Goal: Task Accomplishment & Management: Use online tool/utility

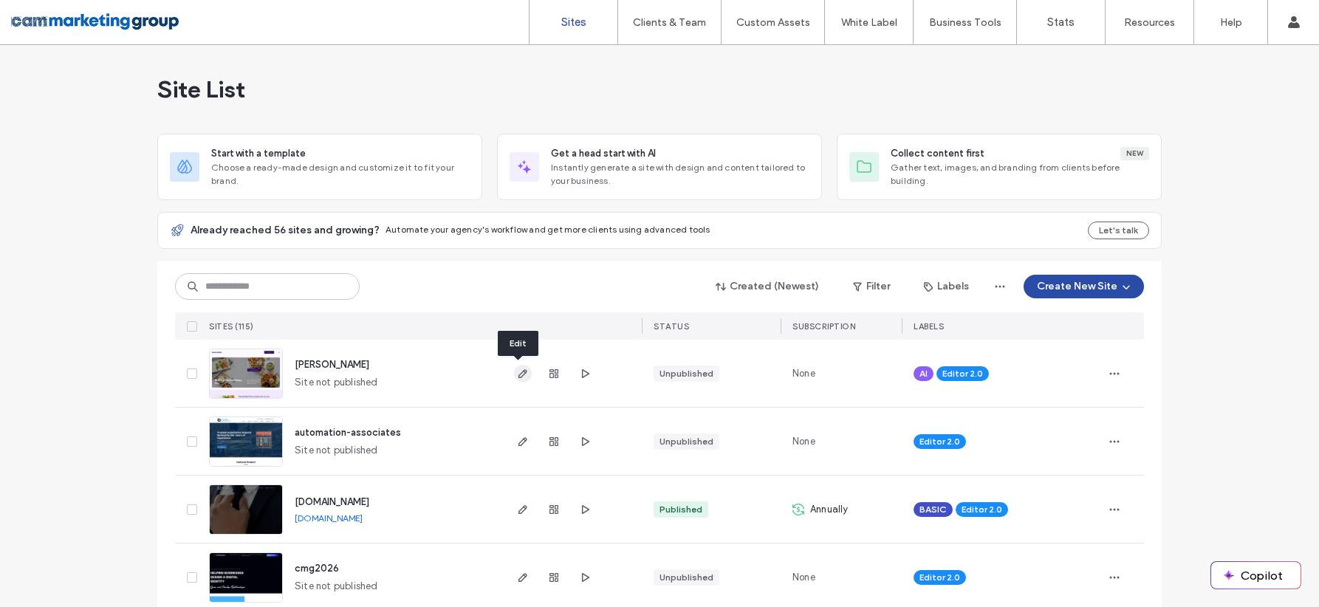
click at [521, 380] on span "button" at bounding box center [523, 374] width 18 height 18
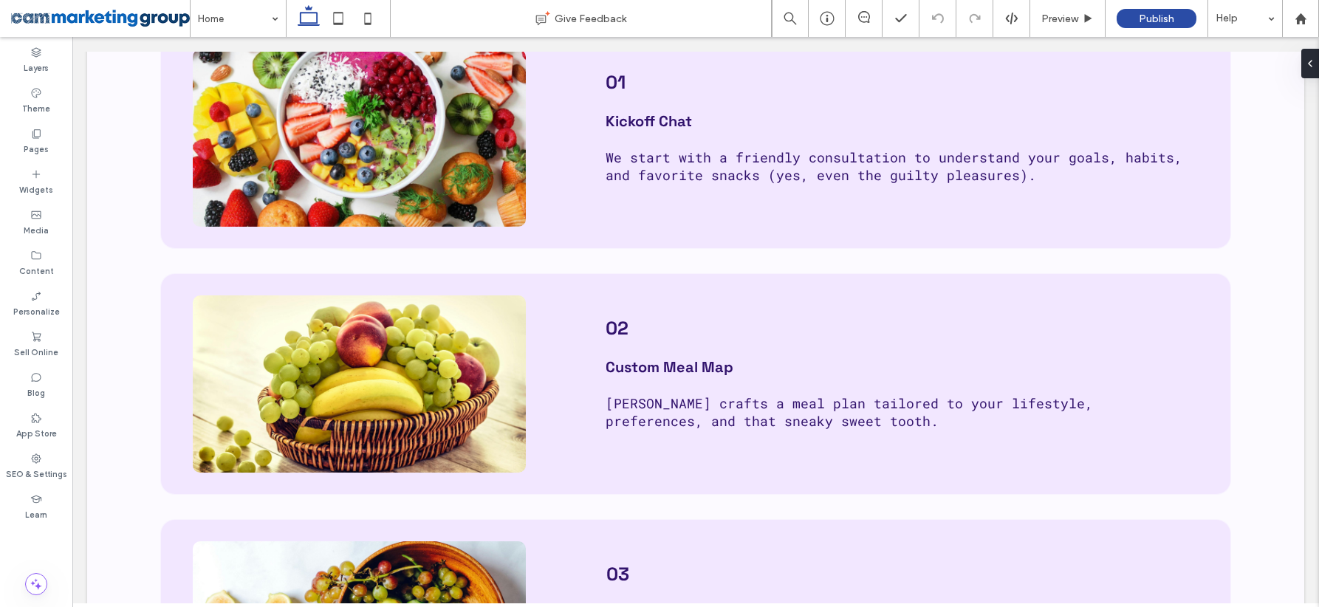
scroll to position [4828, 0]
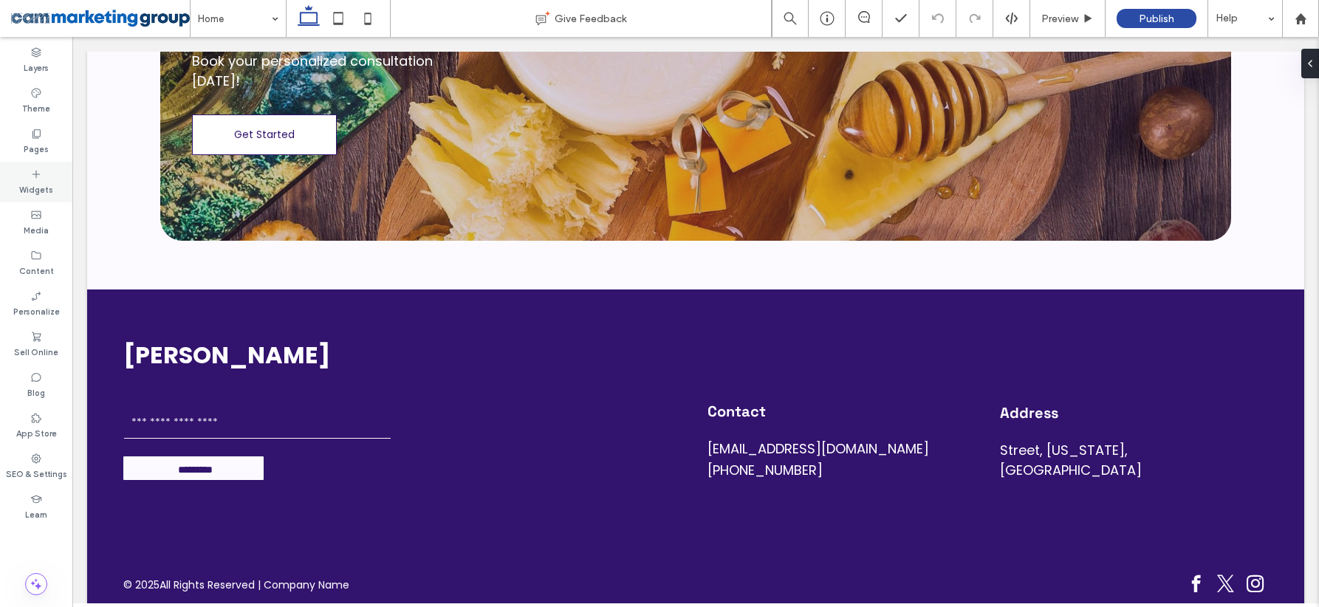
click at [37, 177] on icon at bounding box center [36, 174] width 12 height 12
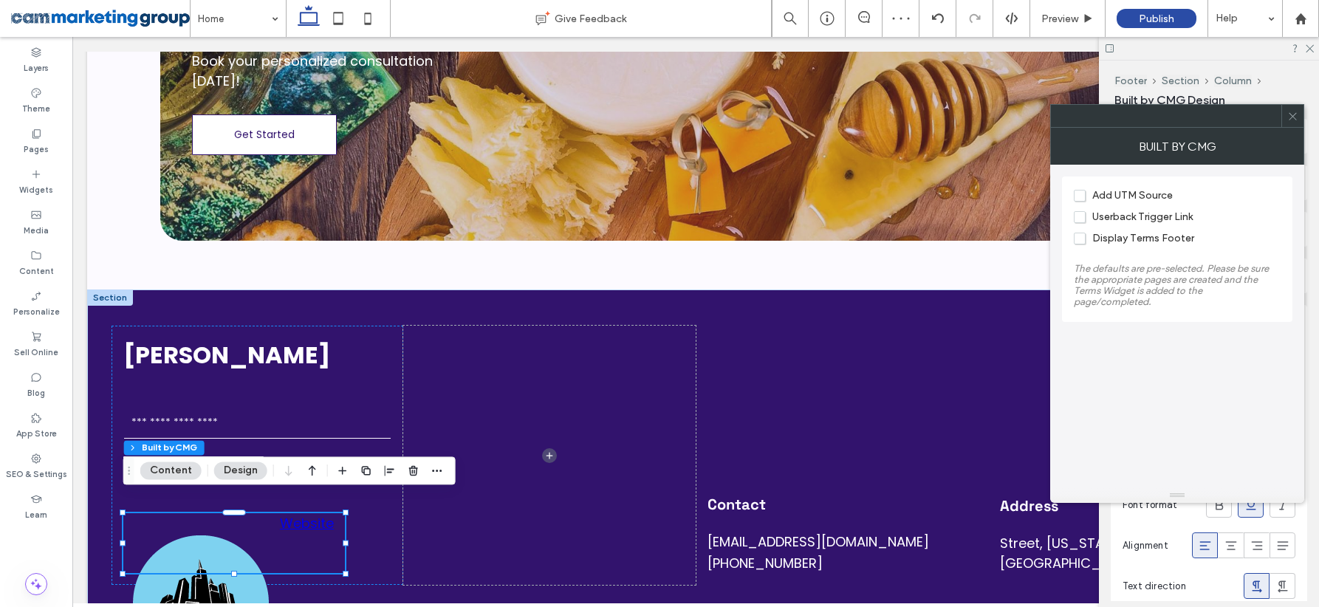
click at [1151, 211] on span "Userback Trigger Link" at bounding box center [1133, 216] width 119 height 13
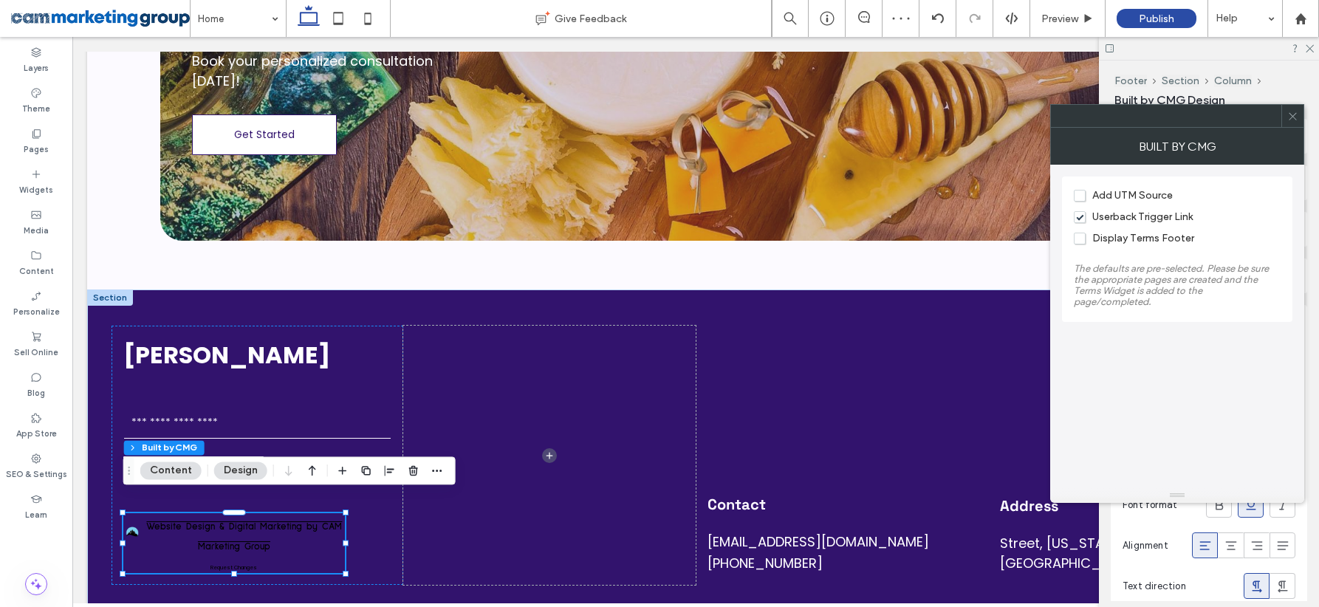
click at [1296, 111] on icon at bounding box center [1292, 116] width 11 height 11
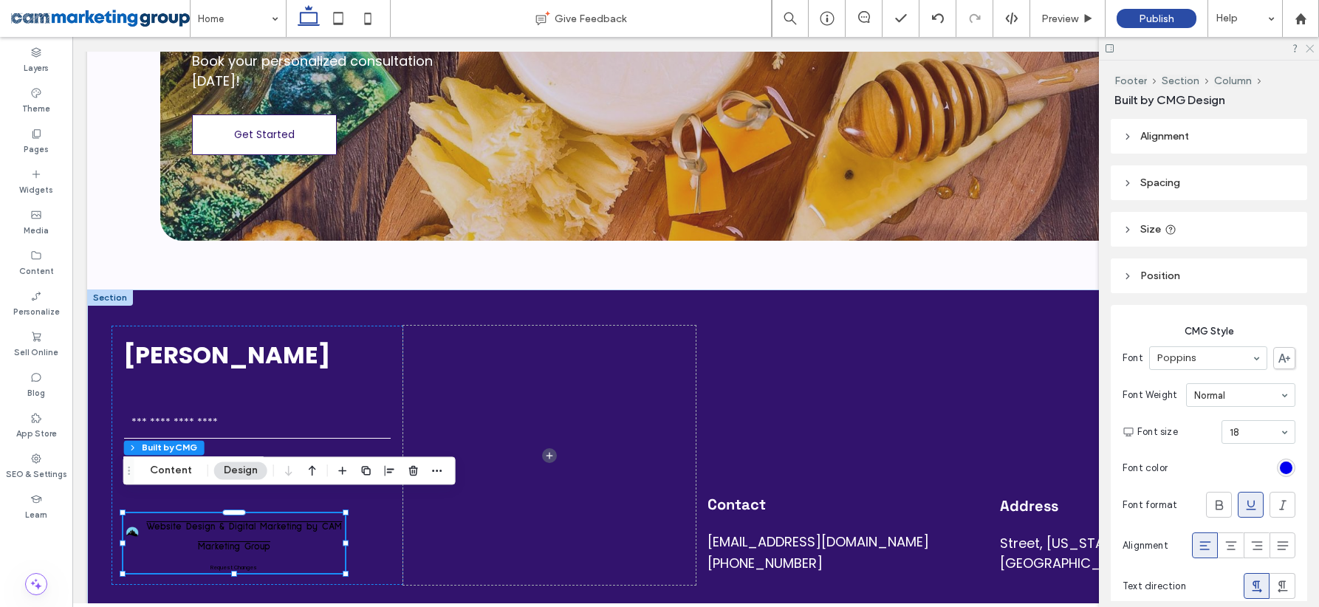
click at [1312, 51] on icon at bounding box center [1309, 48] width 10 height 10
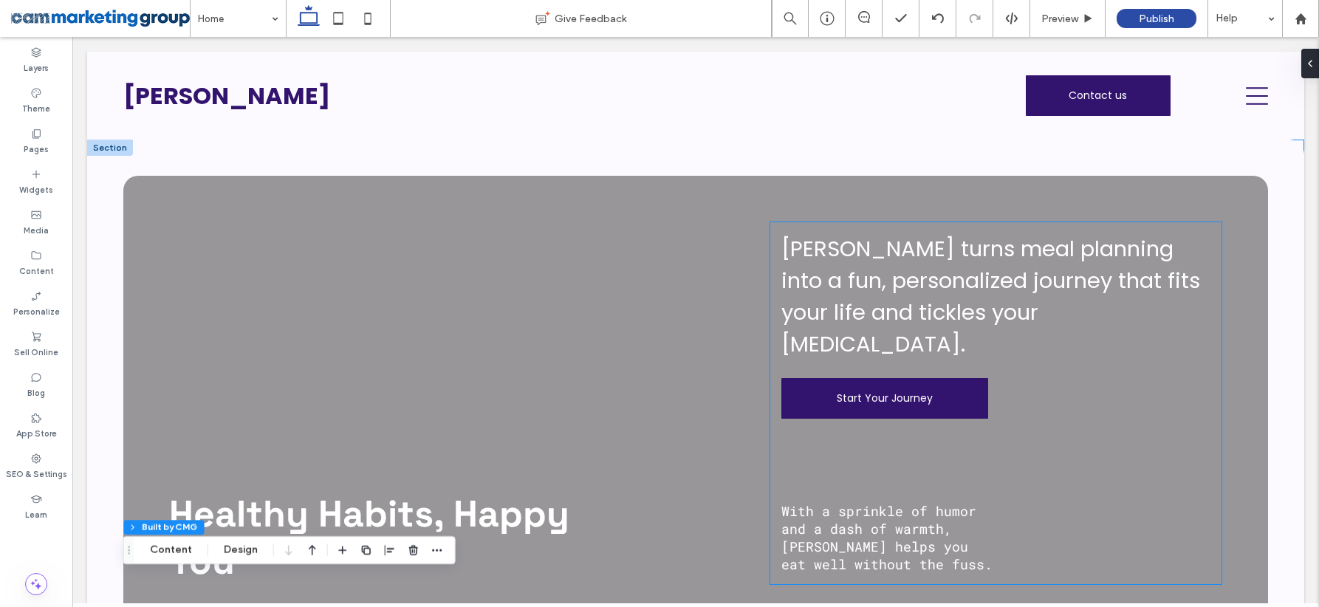
scroll to position [9, 0]
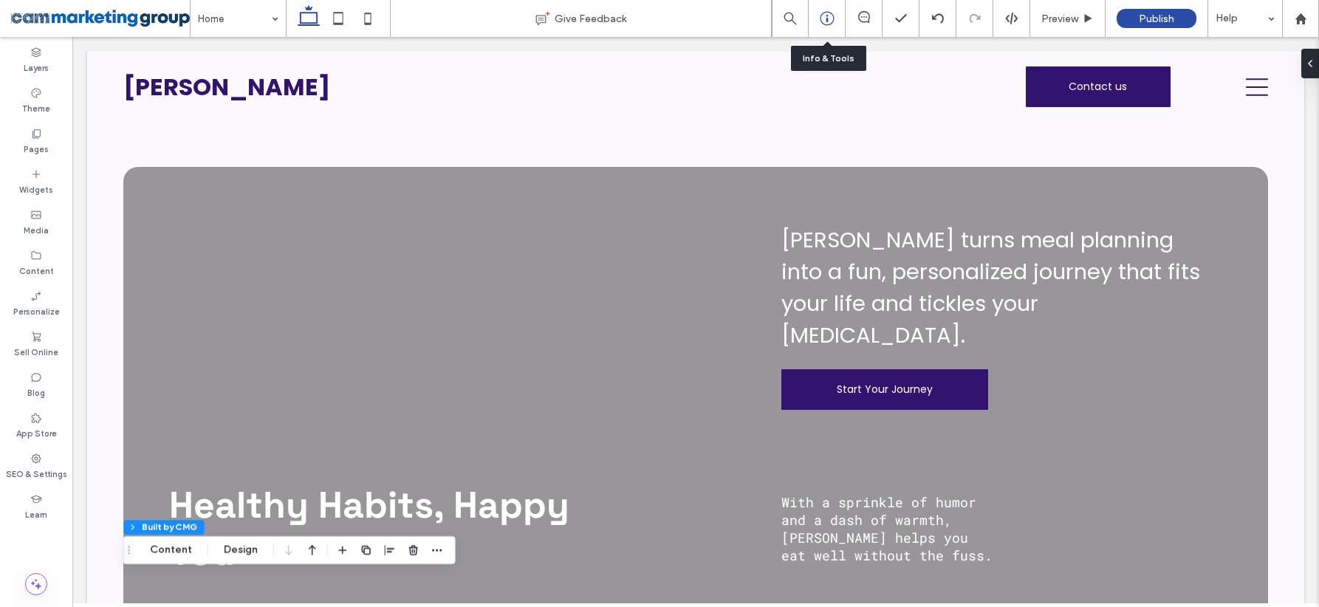
click at [832, 16] on icon at bounding box center [827, 18] width 15 height 15
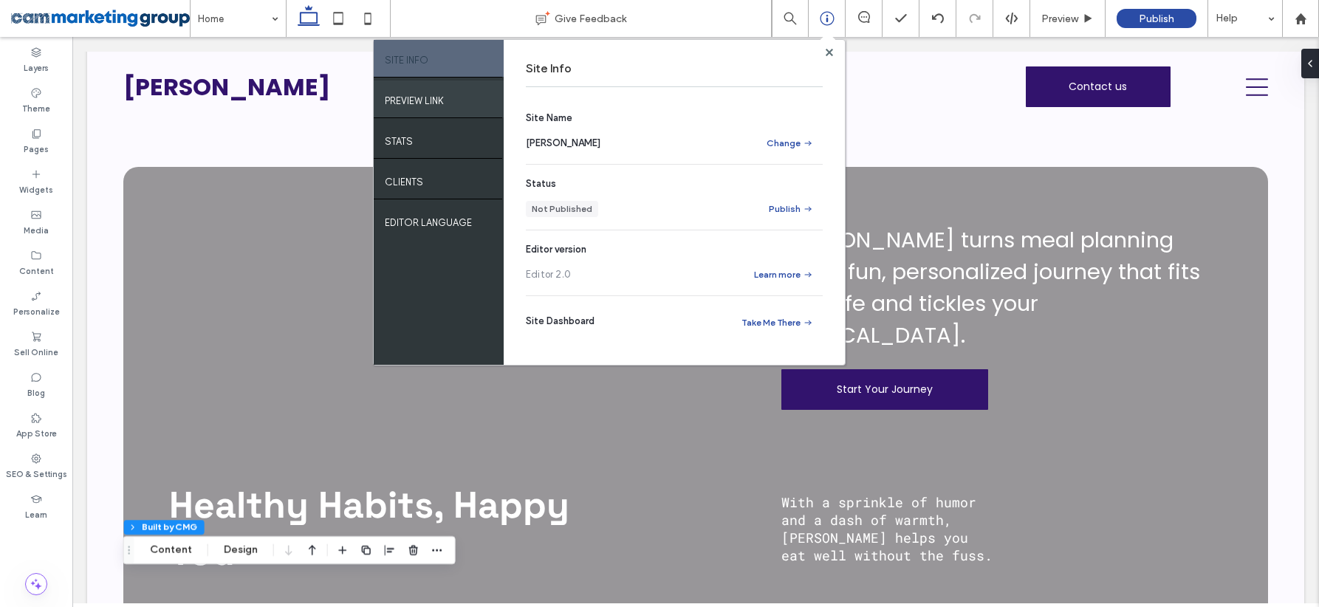
click at [393, 97] on label "PREVIEW LINK" at bounding box center [414, 97] width 59 height 18
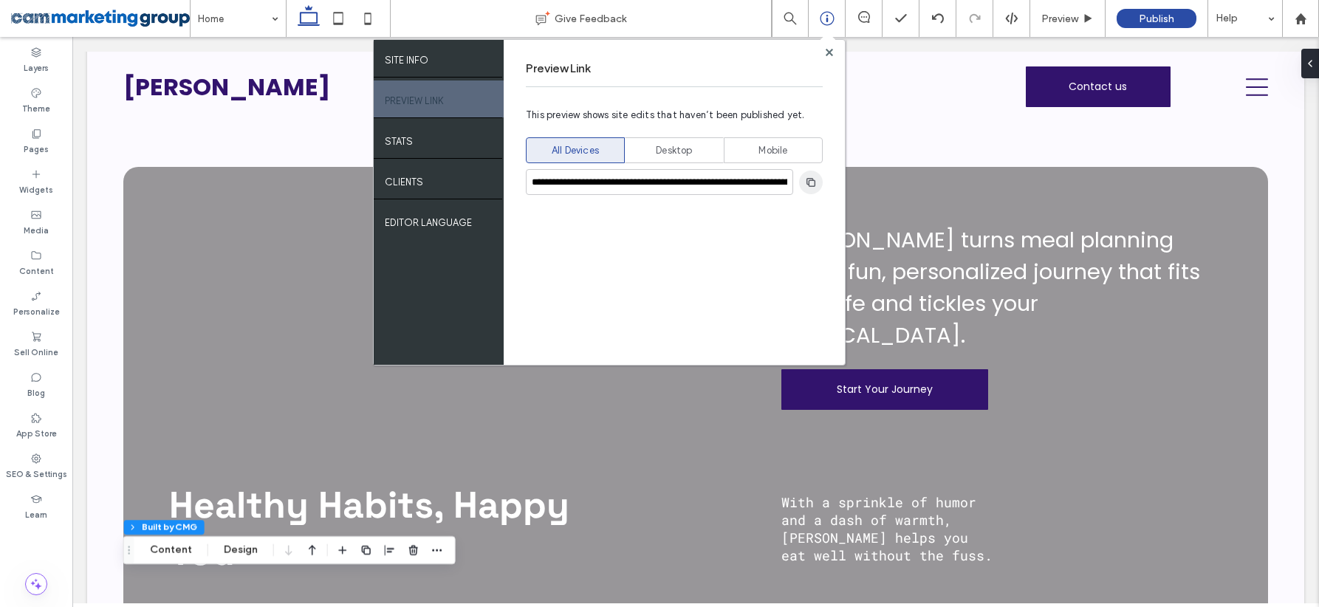
click at [811, 182] on icon "button" at bounding box center [811, 183] width 12 height 12
click at [834, 50] on div at bounding box center [828, 52] width 11 height 11
